Goal: Transaction & Acquisition: Purchase product/service

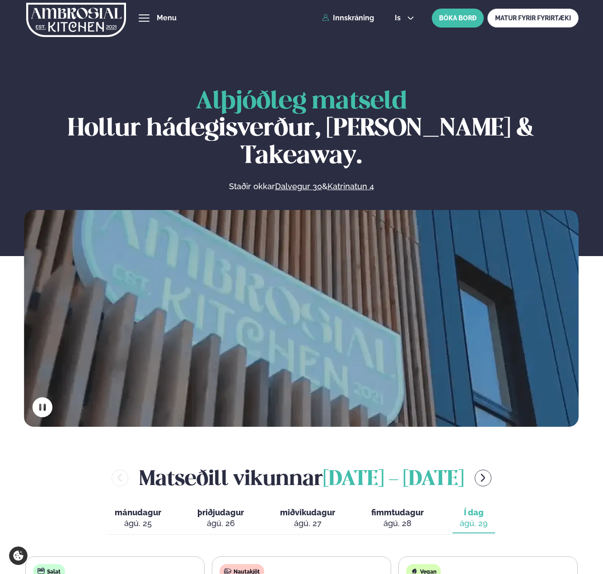
click at [154, 23] on div "Þjónusta Hádegismatur fyrir fyrirtæki Fyrirtækja veitingar Einkapartý Matseðill…" at bounding box center [301, 18] width 603 height 36
click at [143, 15] on span "hamburger" at bounding box center [144, 14] width 11 height 1
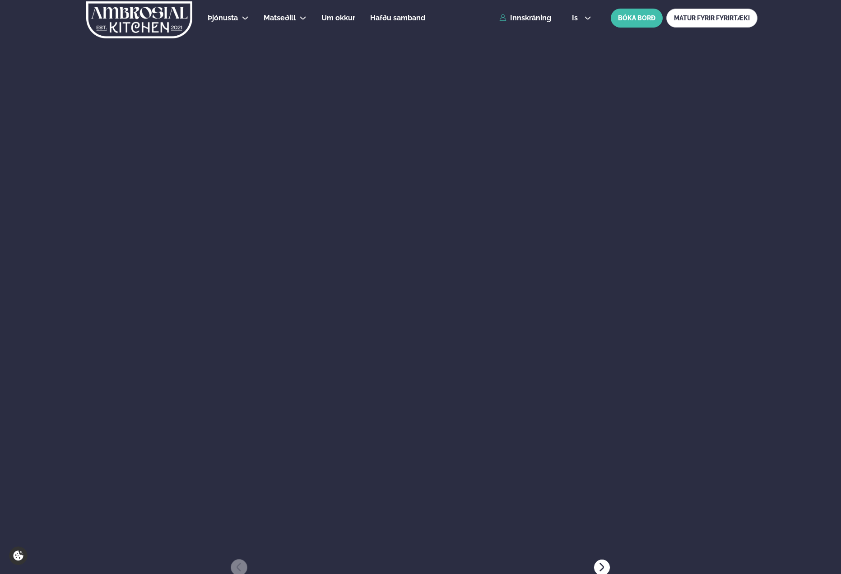
click at [143, 22] on img at bounding box center [139, 19] width 108 height 37
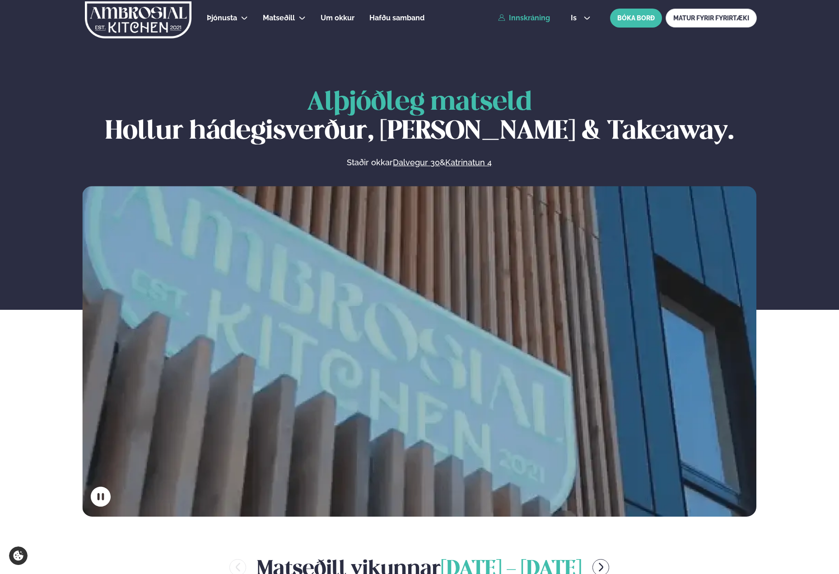
click at [510, 21] on link "Innskráning" at bounding box center [524, 18] width 52 height 8
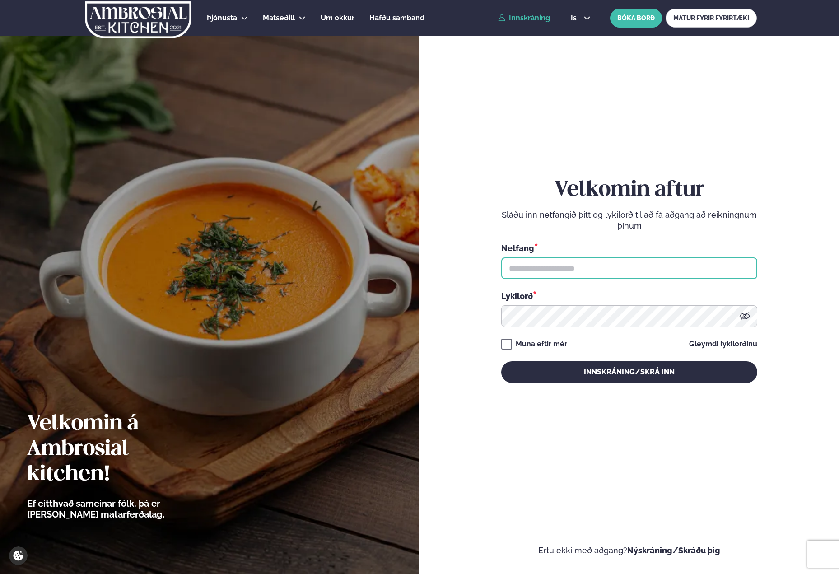
click at [536, 275] on input "text" at bounding box center [629, 268] width 256 height 22
click at [602, 263] on input "text" at bounding box center [629, 268] width 256 height 22
type input "**********"
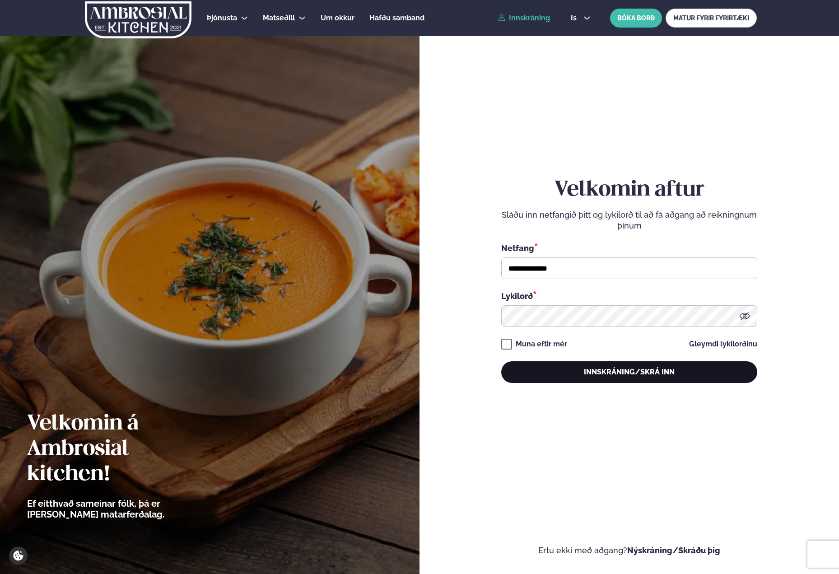
click at [594, 374] on button "Innskráning/Skrá inn" at bounding box center [629, 372] width 256 height 22
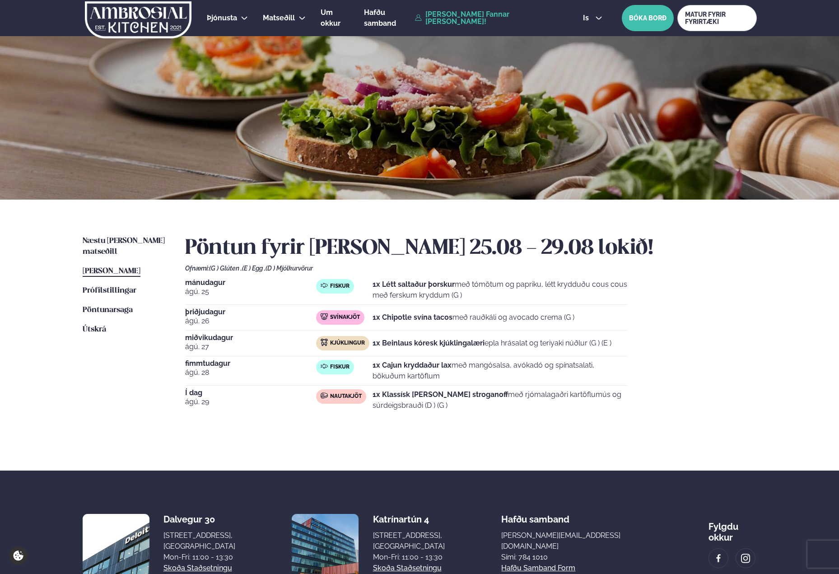
click at [121, 233] on div "Næstu [PERSON_NAME] matseðill Næsta vika [PERSON_NAME] matseðill [PERSON_NAME] …" at bounding box center [420, 334] width 728 height 271
click at [116, 239] on span "Næstu [PERSON_NAME] matseðill" at bounding box center [124, 246] width 82 height 19
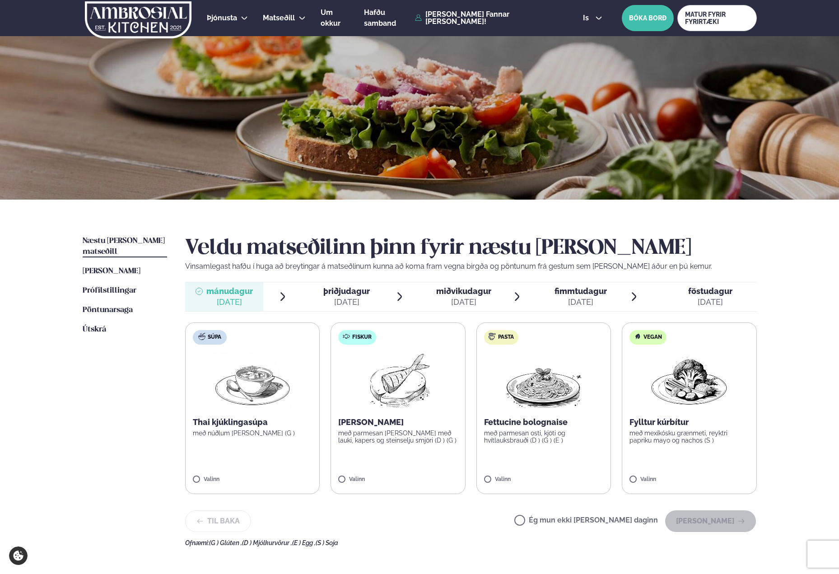
click at [355, 470] on label "Fiskur Ofnbakaður þorskur með parmesan [PERSON_NAME] með lauki, kapers og stein…" at bounding box center [397, 408] width 135 height 172
click at [602, 521] on button "[PERSON_NAME]" at bounding box center [710, 521] width 91 height 22
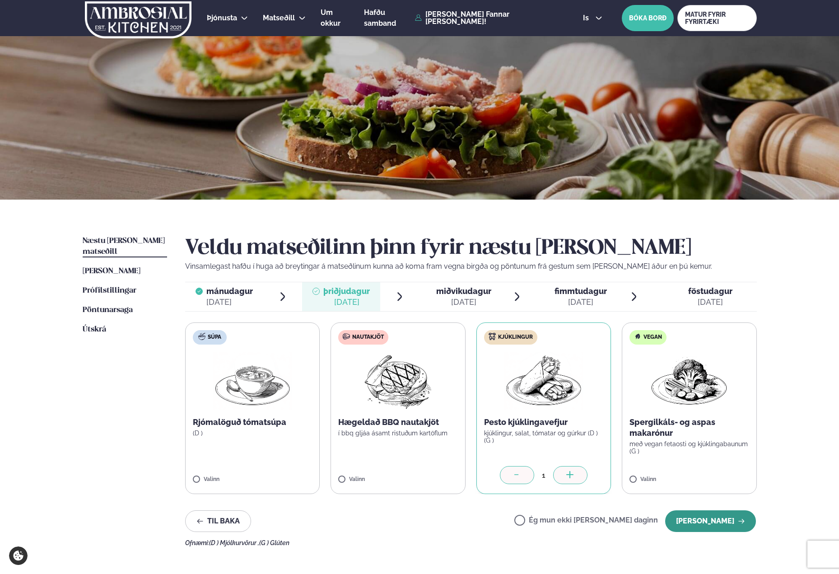
click at [602, 518] on button "[PERSON_NAME]" at bounding box center [710, 521] width 91 height 22
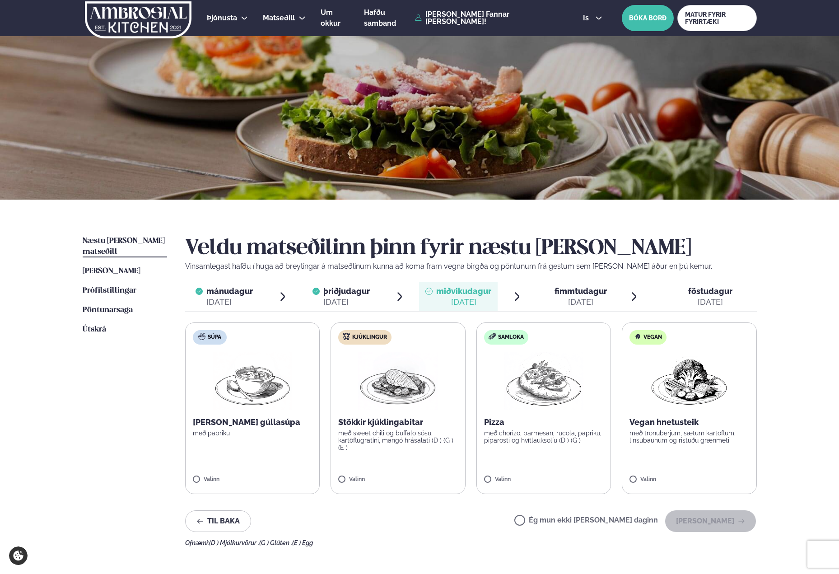
click at [211, 472] on label "Súpa [PERSON_NAME] gúllasúpa með papriku Valinn" at bounding box center [252, 408] width 135 height 172
click at [602, 515] on button "[PERSON_NAME]" at bounding box center [710, 521] width 91 height 22
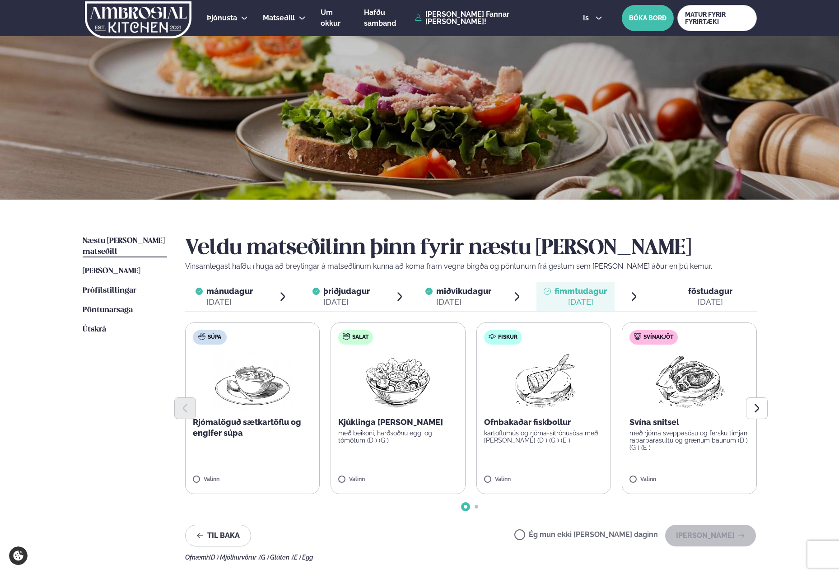
click at [571, 533] on label "Ég mun ekki [PERSON_NAME] daginn" at bounding box center [586, 535] width 144 height 9
click at [602, 539] on button "[PERSON_NAME]" at bounding box center [710, 535] width 91 height 22
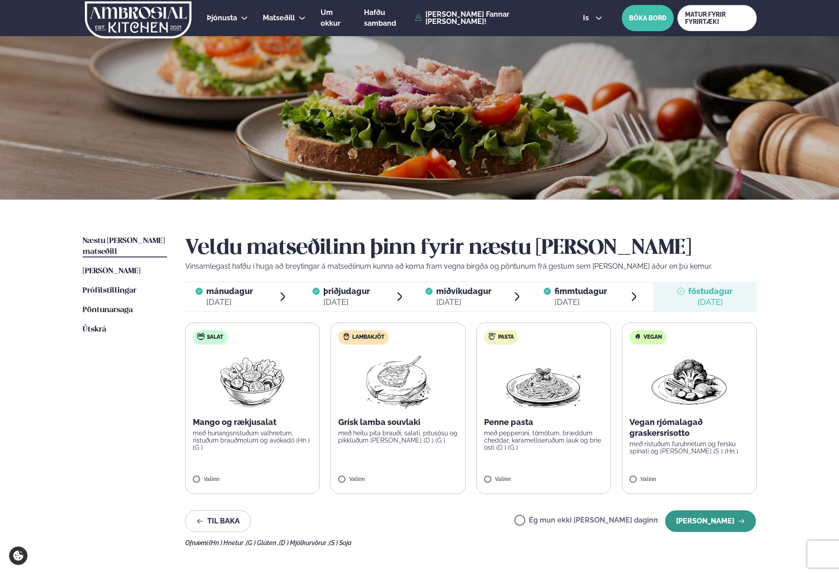
click at [602, 520] on button "[PERSON_NAME]" at bounding box center [710, 521] width 91 height 22
